Goal: Task Accomplishment & Management: Understand process/instructions

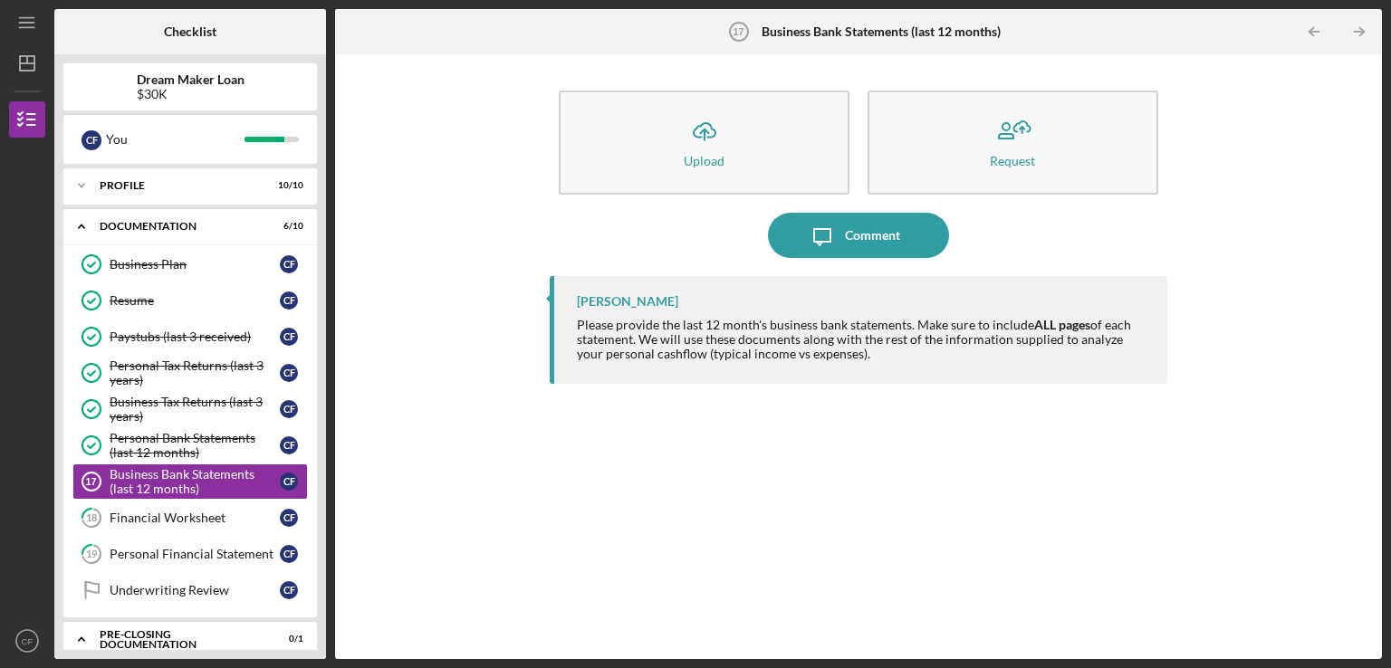
scroll to position [101, 0]
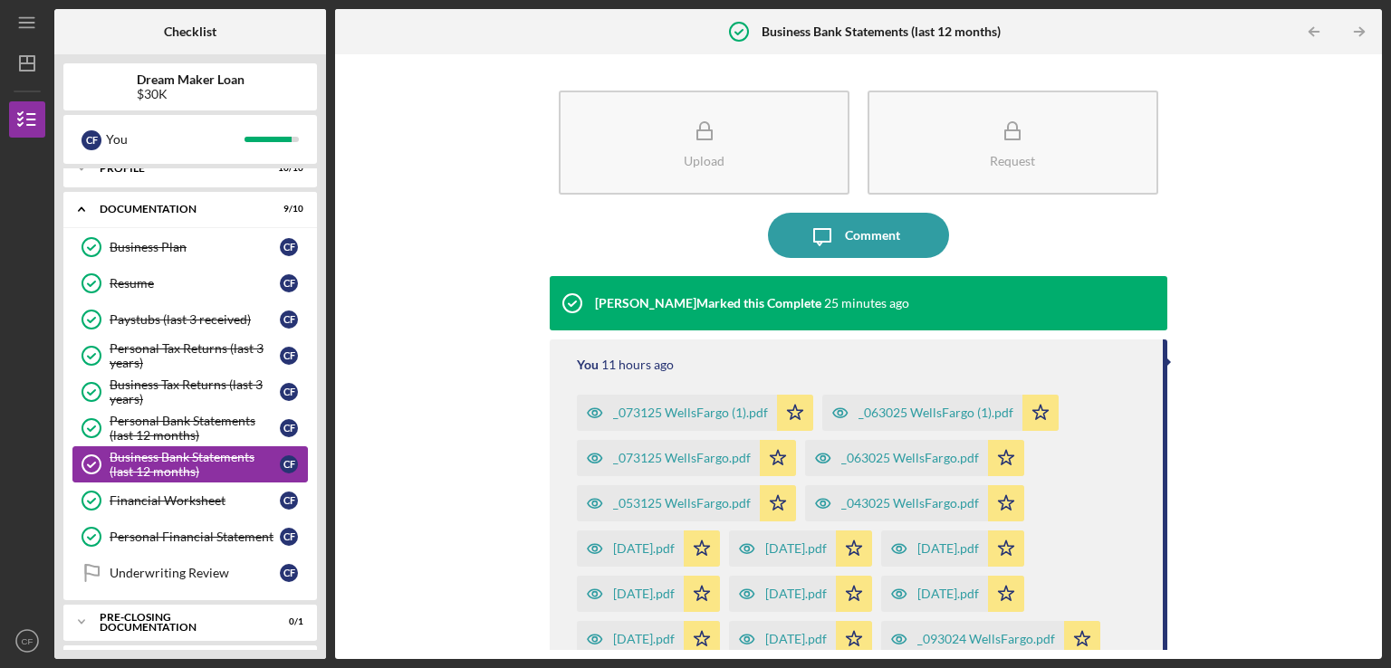
scroll to position [54, 0]
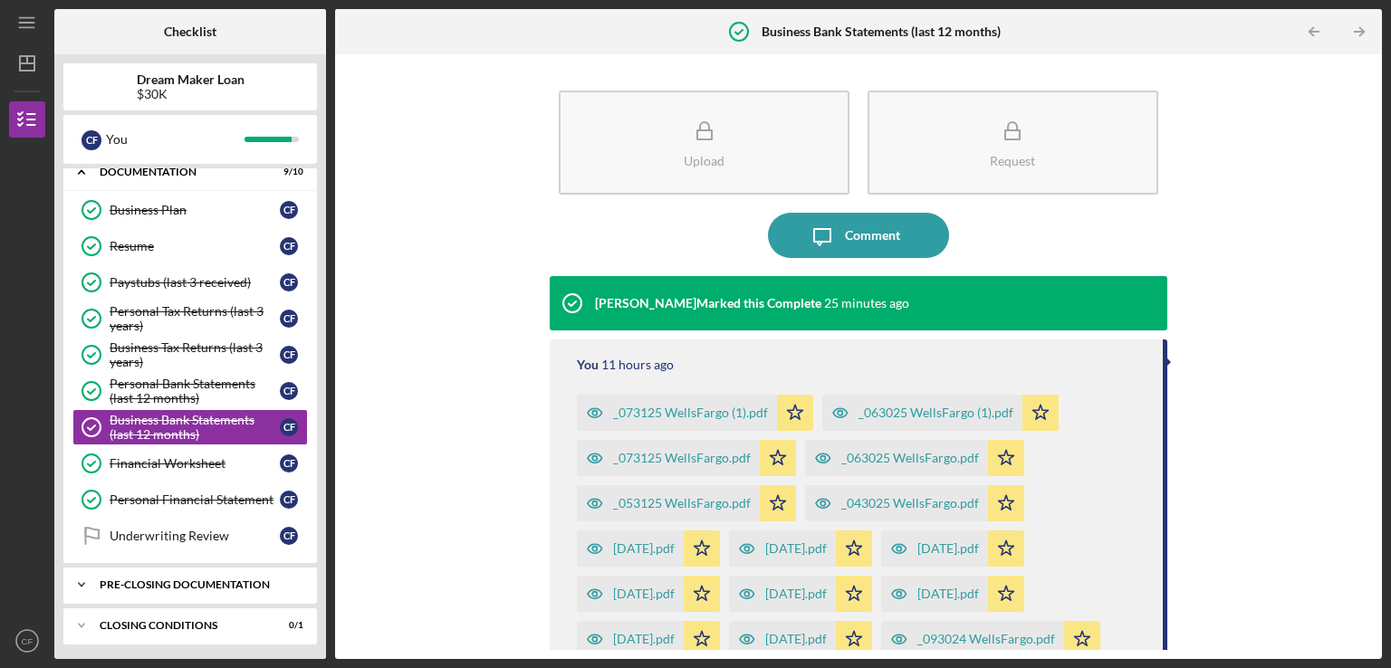
click at [137, 580] on div "Pre-Closing Documentation" at bounding box center [197, 584] width 195 height 11
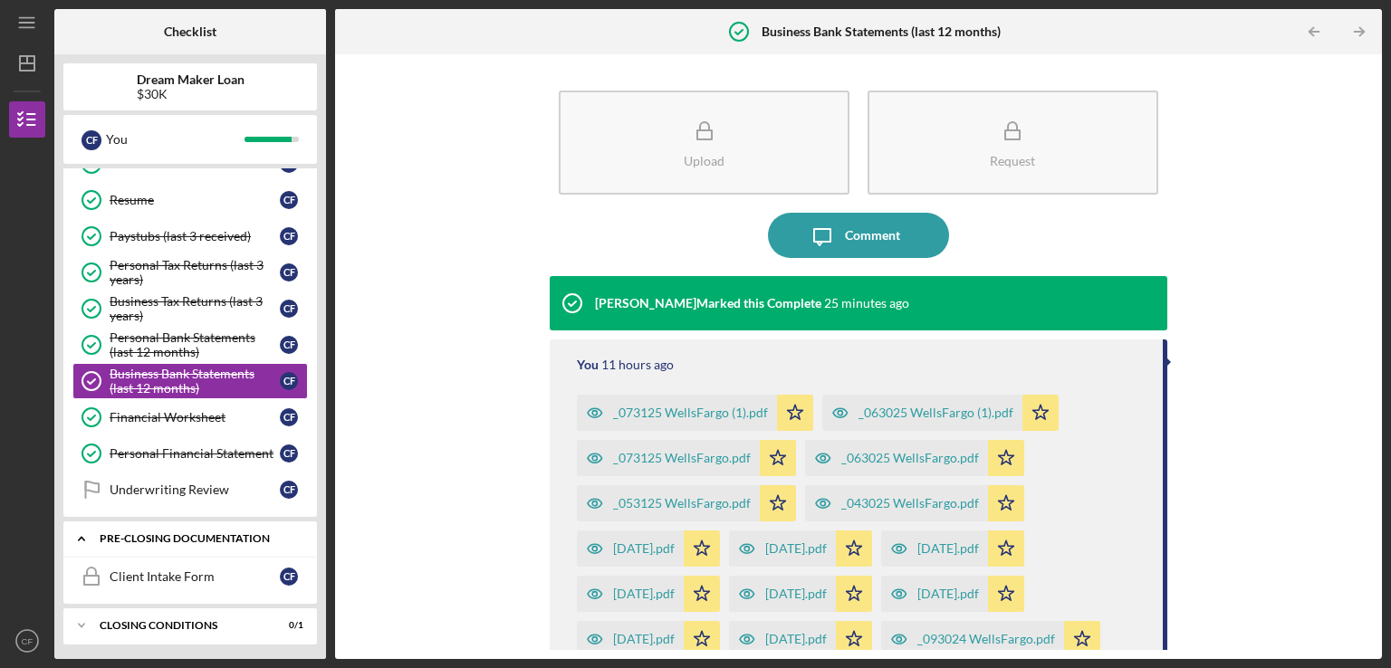
scroll to position [0, 0]
